Goal: Task Accomplishment & Management: Manage account settings

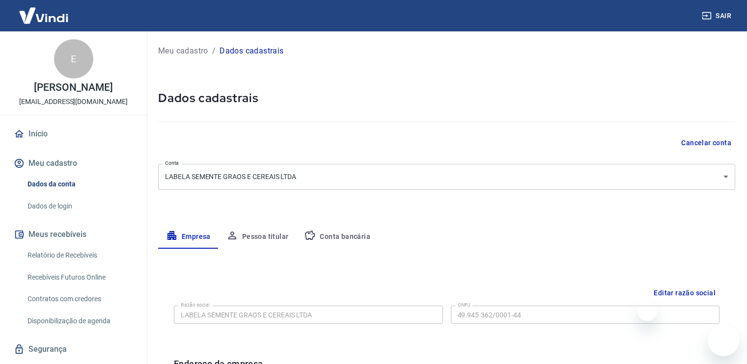
select select "SC"
select select "business"
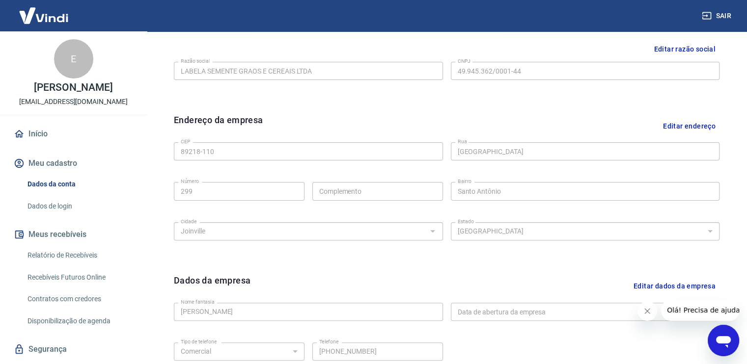
scroll to position [245, 0]
click at [69, 213] on link "Dados de login" at bounding box center [79, 206] width 111 height 20
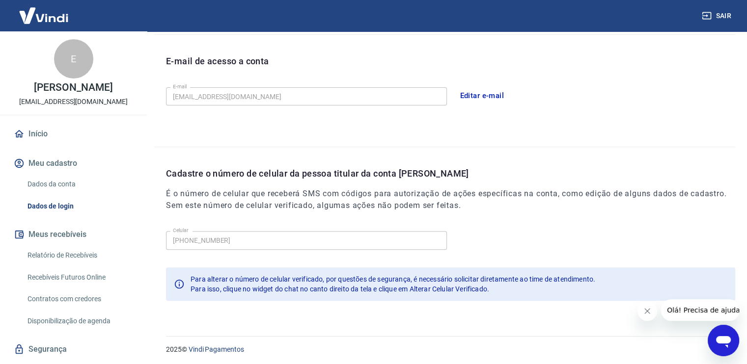
scroll to position [264, 0]
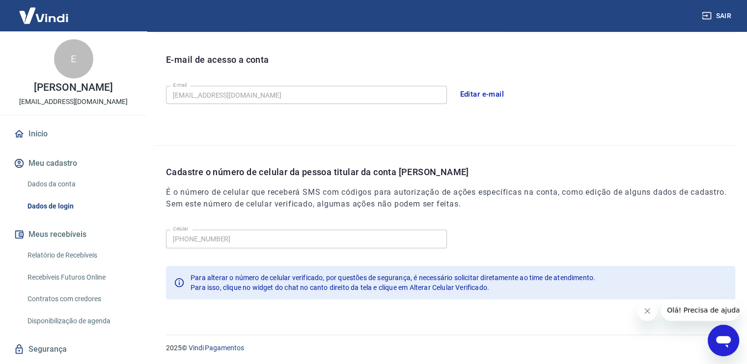
click at [484, 92] on button "Editar e-mail" at bounding box center [482, 94] width 55 height 21
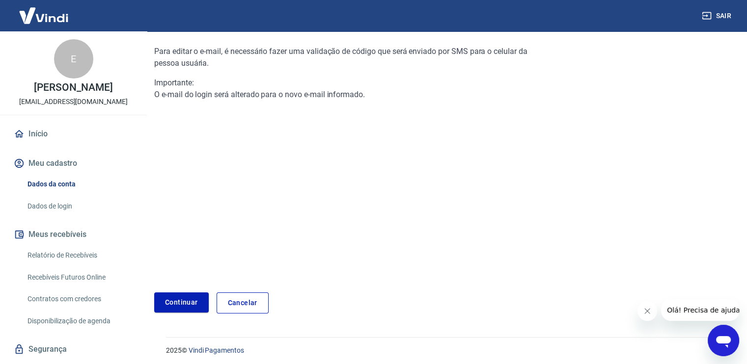
scroll to position [97, 0]
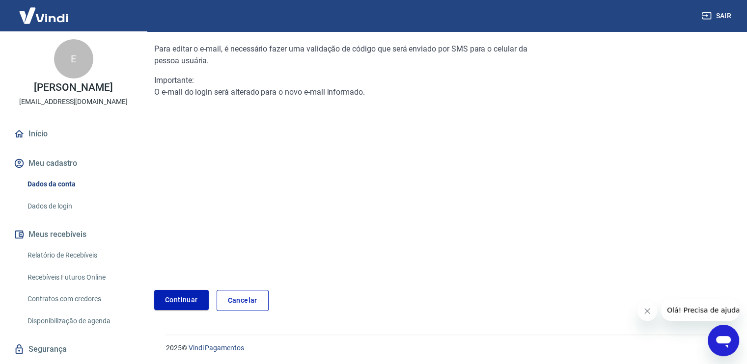
click at [232, 298] on link "Cancelar" at bounding box center [243, 300] width 52 height 21
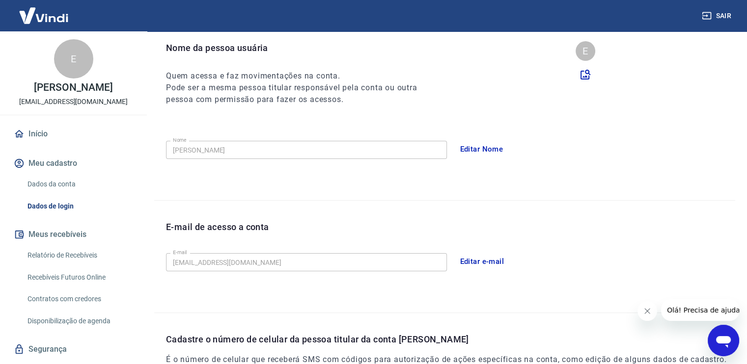
scroll to position [98, 0]
